Goal: Information Seeking & Learning: Learn about a topic

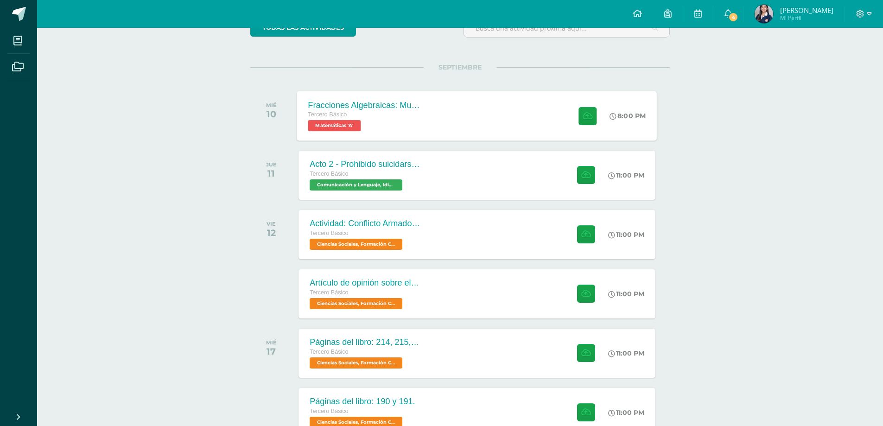
scroll to position [93, 0]
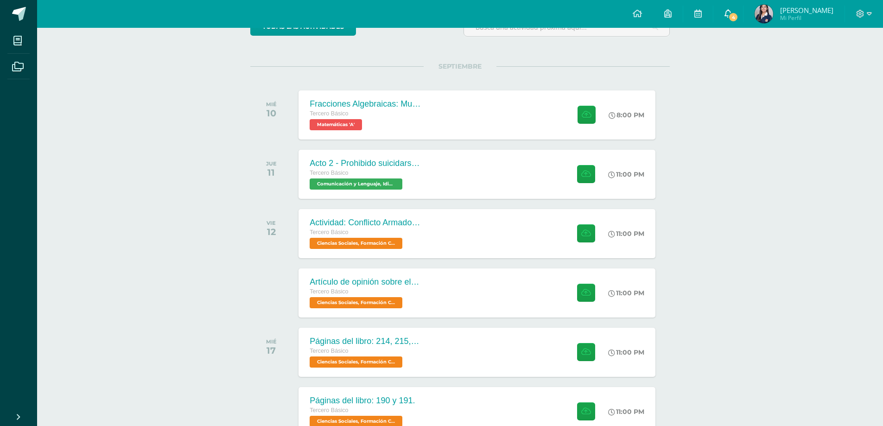
click at [726, 15] on link "4" at bounding box center [728, 14] width 30 height 28
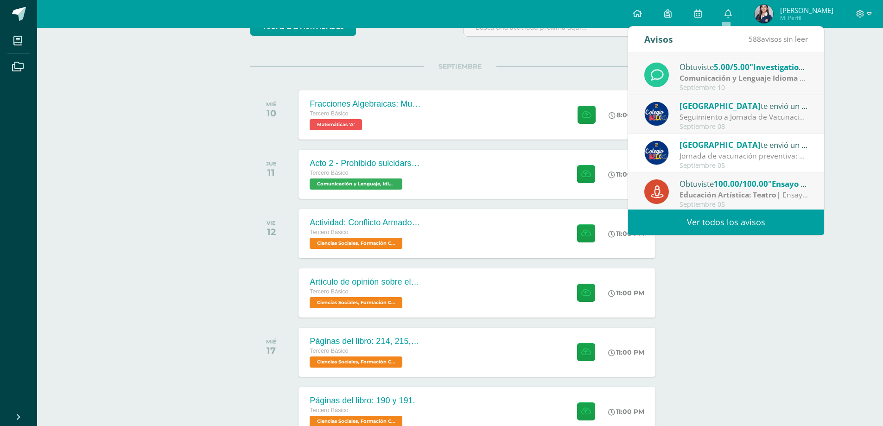
scroll to position [139, 0]
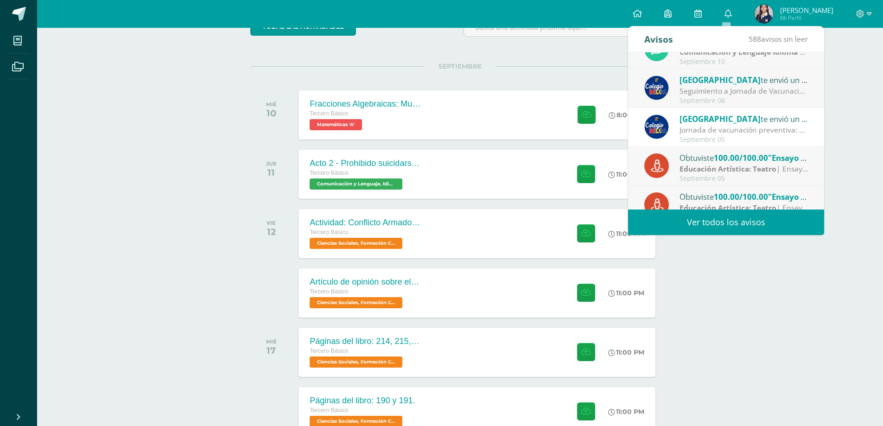
click at [686, 95] on div "Seguimiento a Jornada de Vacunación: Reciban un cordial saludo. Gracias al buen…" at bounding box center [743, 91] width 129 height 11
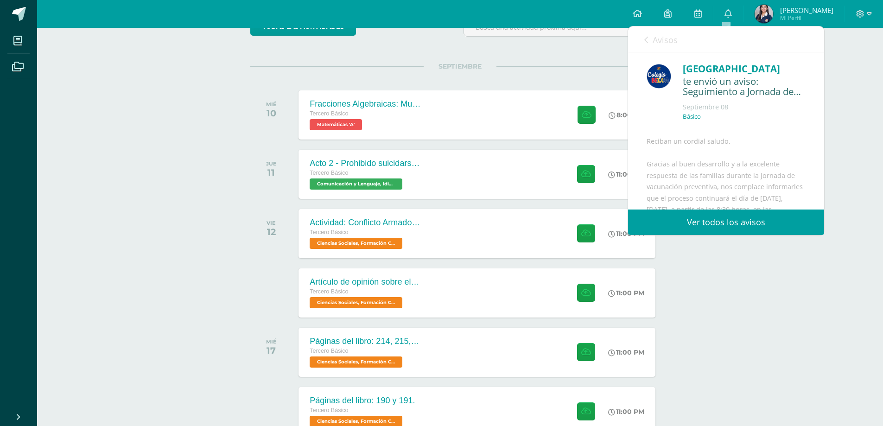
click at [656, 46] on link "Avisos" at bounding box center [660, 39] width 33 height 26
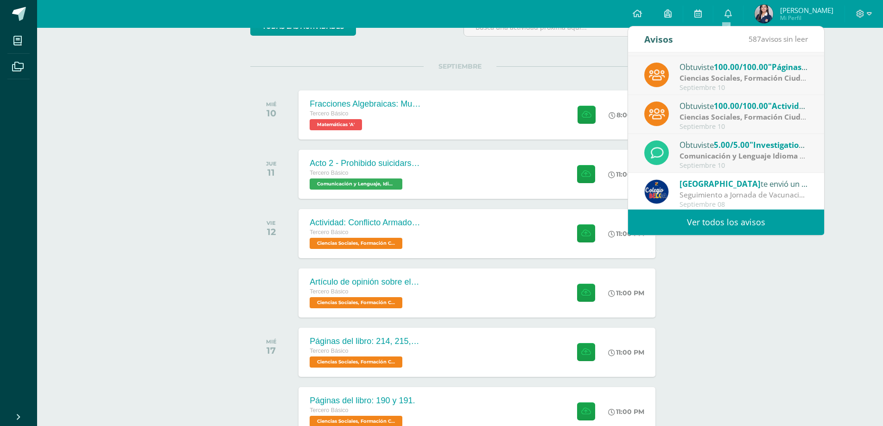
scroll to position [0, 0]
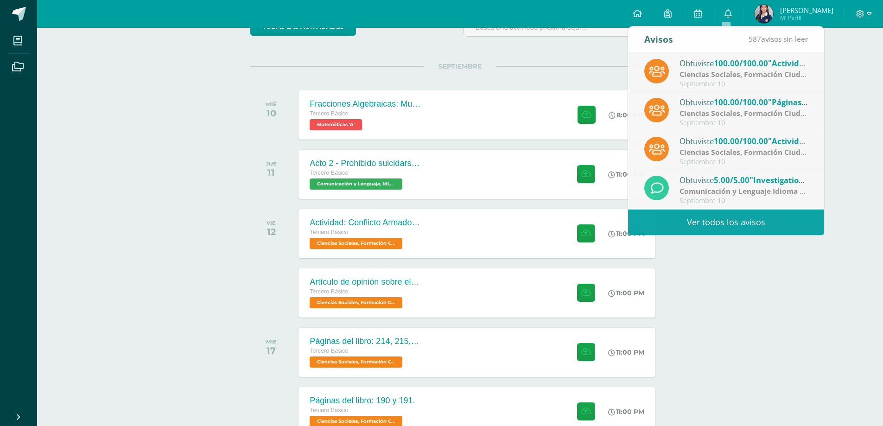
click at [520, 44] on div "todas las Actividades No tienes actividades Échale un vistazo a los demás perío…" at bounding box center [460, 244] width 456 height 490
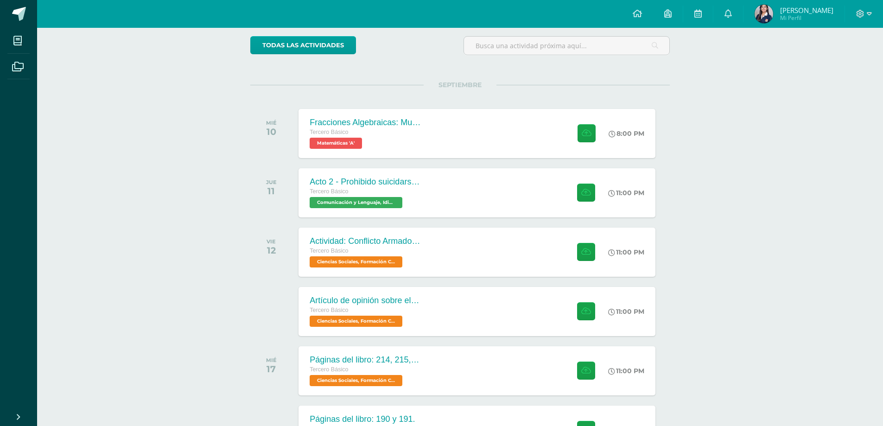
scroll to position [156, 0]
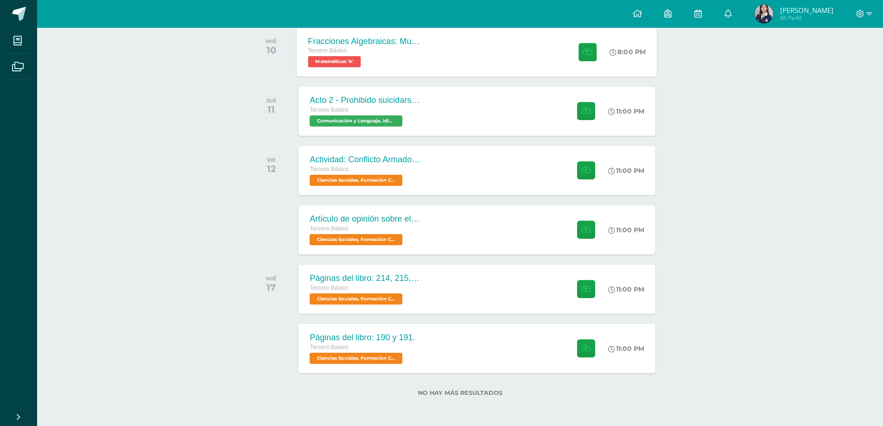
click at [448, 58] on div "Fracciones Algebraicas: Multiplicación y División Tercero Básico Matemáticas 'A…" at bounding box center [477, 52] width 360 height 50
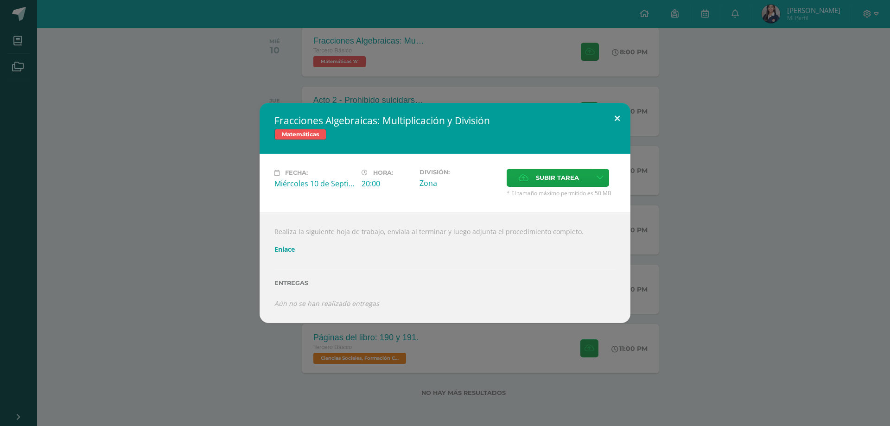
click at [618, 113] on button at bounding box center [617, 119] width 26 height 32
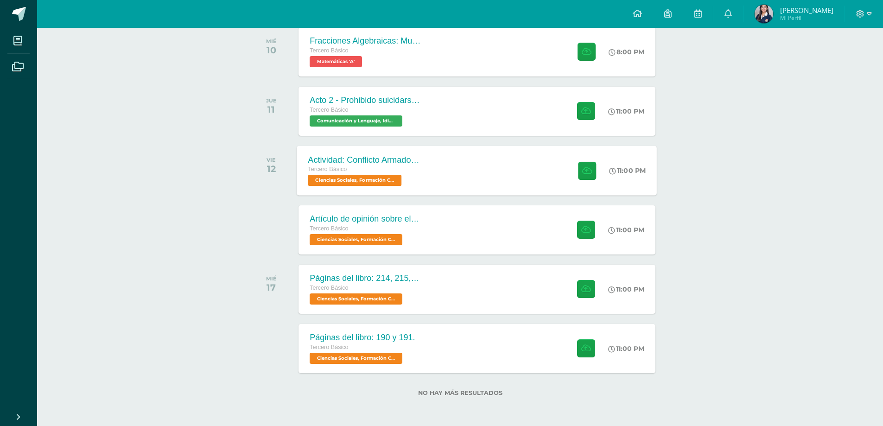
click at [521, 161] on div "Actividad: Conflicto Armado Interno Tercero Básico Ciencias Sociales, Formación…" at bounding box center [477, 171] width 360 height 50
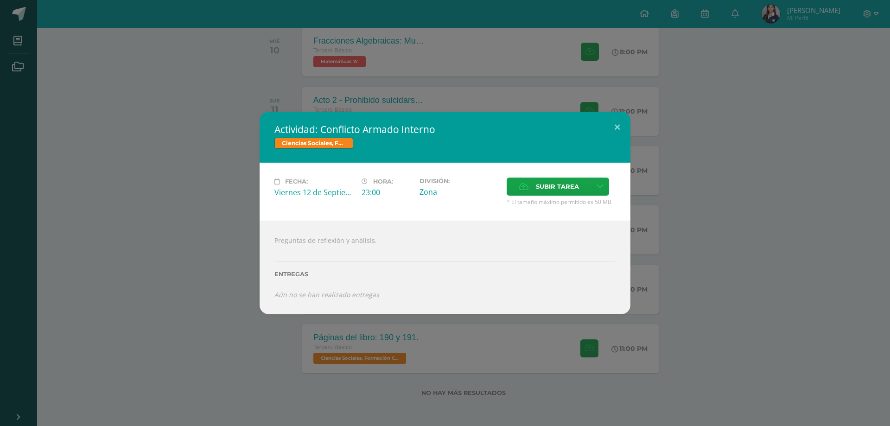
click at [613, 144] on div "Ciencias Sociales, Formación Ciudadana e Interculturalidad" at bounding box center [444, 144] width 341 height 13
click at [614, 131] on button at bounding box center [617, 128] width 26 height 32
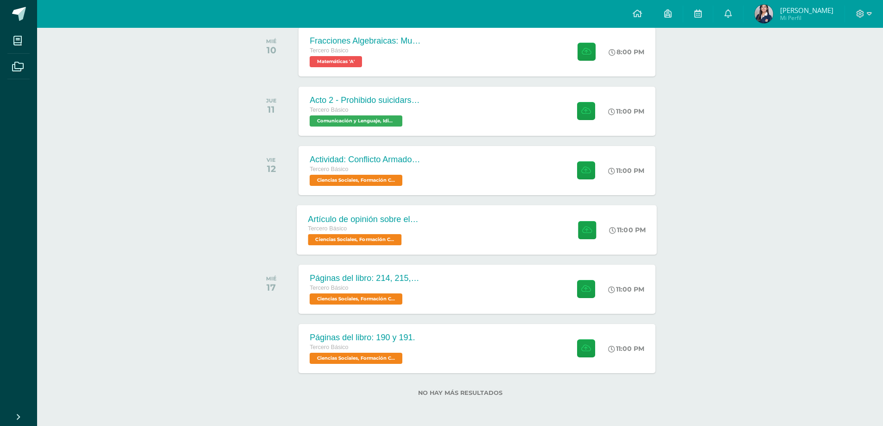
click at [448, 218] on div "Artículo de opinión sobre el Conflicto Armado Interno Tercero Básico Ciencias S…" at bounding box center [477, 230] width 360 height 50
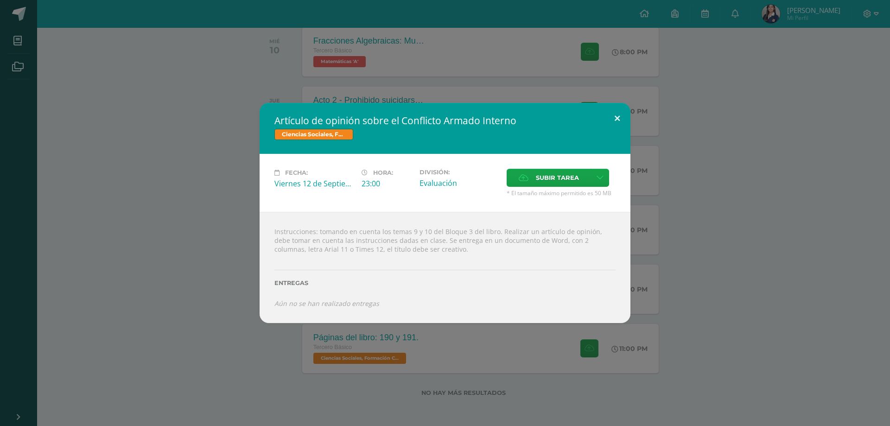
click at [618, 119] on button at bounding box center [617, 119] width 26 height 32
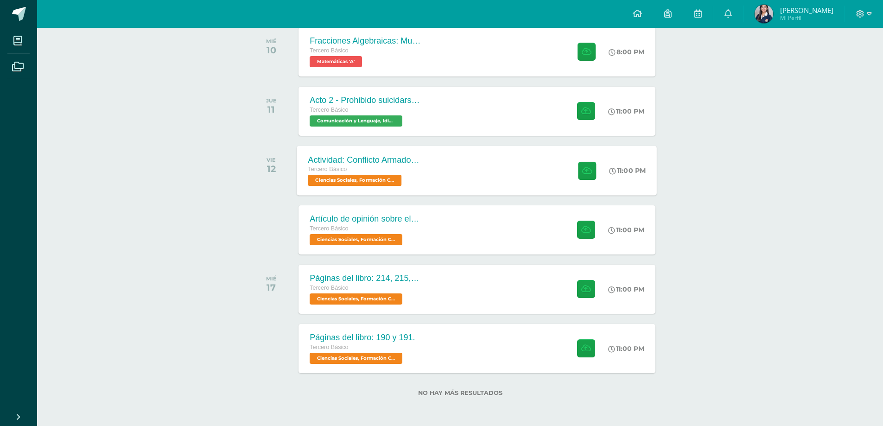
click at [521, 177] on div "Actividad: Conflicto Armado Interno Tercero Básico Ciencias Sociales, Formación…" at bounding box center [477, 171] width 360 height 50
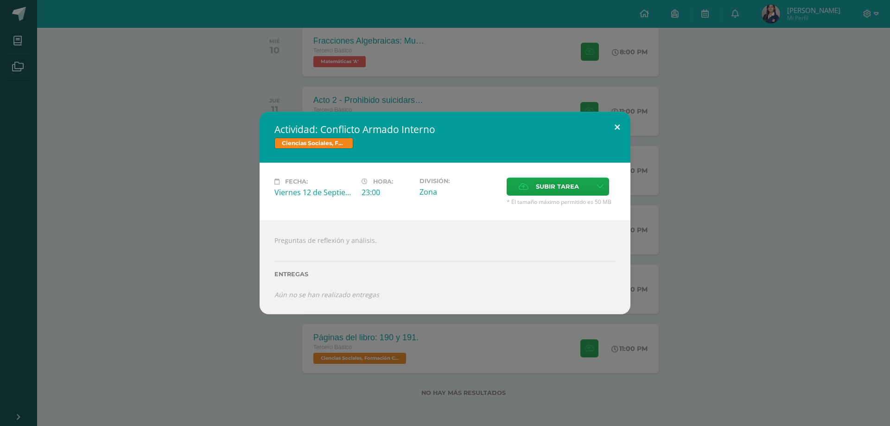
click at [616, 134] on button at bounding box center [617, 128] width 26 height 32
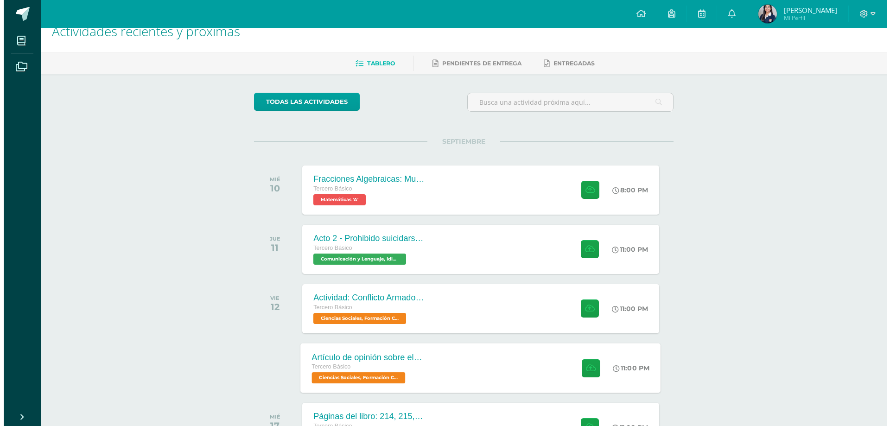
scroll to position [0, 0]
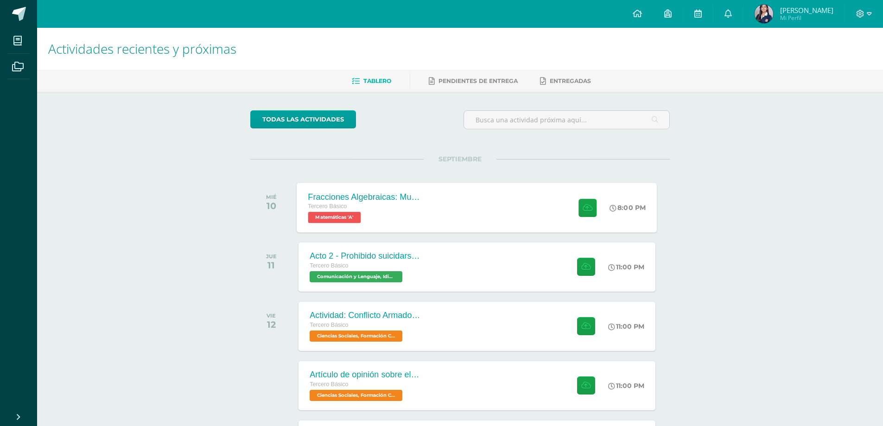
click at [412, 220] on div "Tercero Básico Matemáticas 'A'" at bounding box center [364, 212] width 112 height 21
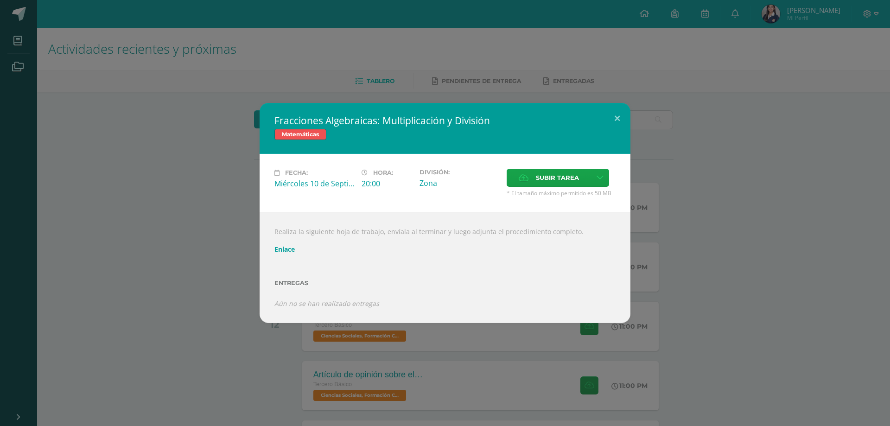
click at [288, 249] on link "Enlace" at bounding box center [284, 249] width 20 height 9
